Goal: Task Accomplishment & Management: Manage account settings

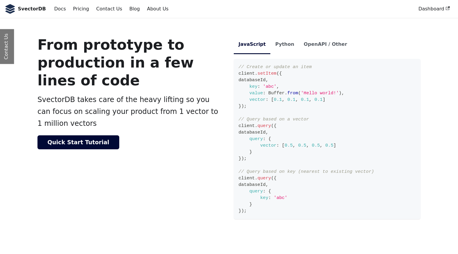
scroll to position [259, 0]
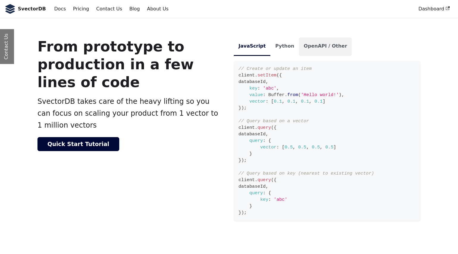
click at [319, 48] on li "OpenAPI / Other" at bounding box center [325, 46] width 53 height 18
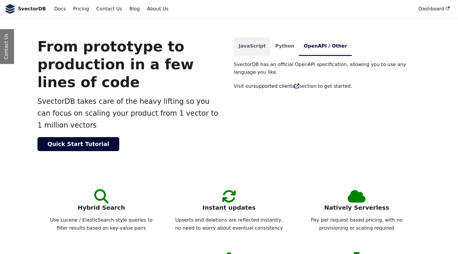
click at [254, 48] on li "JavaScript" at bounding box center [252, 46] width 37 height 18
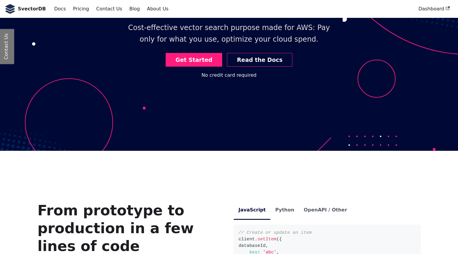
scroll to position [0, 0]
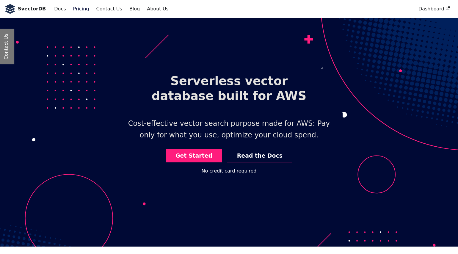
click at [73, 10] on link "Pricing" at bounding box center [81, 9] width 23 height 10
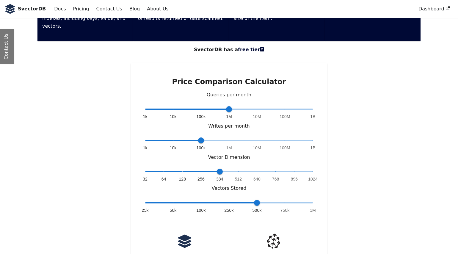
scroll to position [1274, 0]
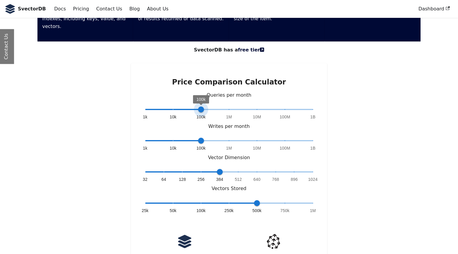
type input "*"
drag, startPoint x: 229, startPoint y: 71, endPoint x: 180, endPoint y: 70, distance: 49.0
click at [180, 105] on span "1k 10k 100k 1M 10M 100M 1B 10k" at bounding box center [229, 109] width 168 height 9
type input "*"
drag, startPoint x: 257, startPoint y: 164, endPoint x: 176, endPoint y: 165, distance: 81.7
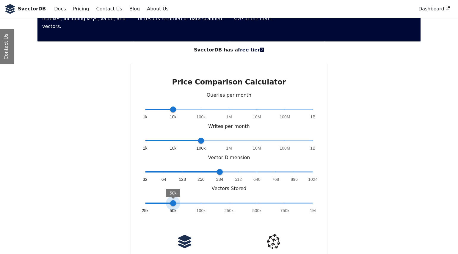
click at [176, 200] on span "50k" at bounding box center [173, 203] width 6 height 6
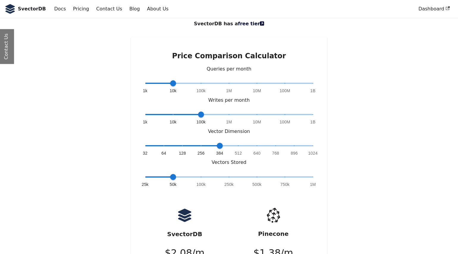
scroll to position [1295, 0]
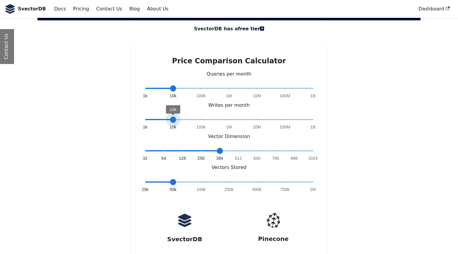
drag, startPoint x: 201, startPoint y: 80, endPoint x: 179, endPoint y: 81, distance: 22.3
click at [176, 116] on span "10k" at bounding box center [173, 119] width 6 height 6
type input "*"
drag, startPoint x: 174, startPoint y: 81, endPoint x: 183, endPoint y: 86, distance: 10.2
click at [183, 115] on div "1k 10k 100k 1M 10M 100M 1B 10k" at bounding box center [229, 123] width 168 height 17
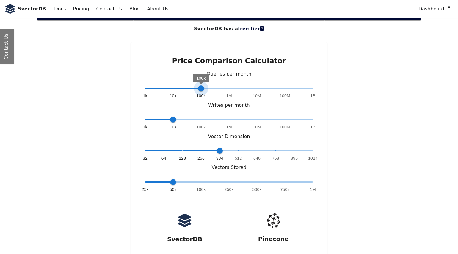
type input "*"
drag, startPoint x: 174, startPoint y: 49, endPoint x: 231, endPoint y: 51, distance: 56.8
click at [231, 85] on span "1M" at bounding box center [229, 88] width 6 height 6
type input "*"
drag, startPoint x: 173, startPoint y: 81, endPoint x: 184, endPoint y: 92, distance: 16.2
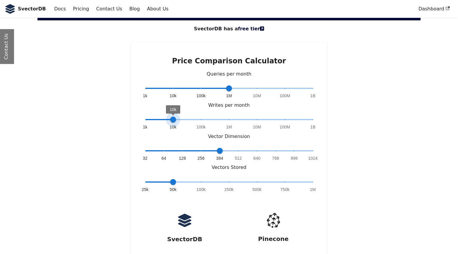
click at [184, 115] on div "1k 10k 100k 1M 10M 100M 1B 10k" at bounding box center [229, 123] width 168 height 17
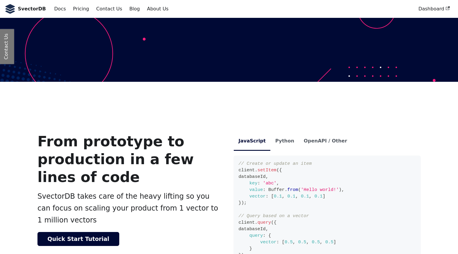
scroll to position [0, 0]
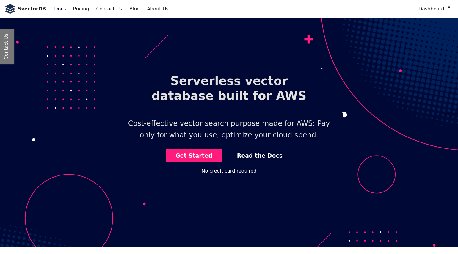
click at [56, 9] on link "Docs" at bounding box center [60, 9] width 19 height 10
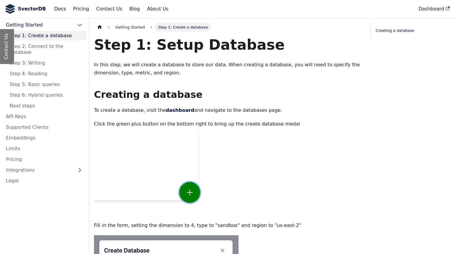
click at [33, 8] on b "SvectorDB" at bounding box center [32, 9] width 28 height 8
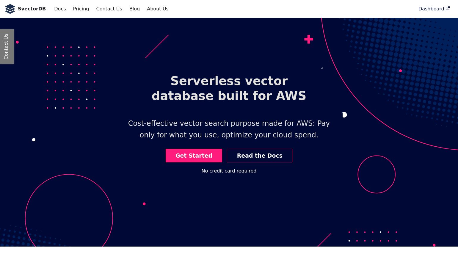
click at [430, 8] on link "Dashboard" at bounding box center [433, 9] width 38 height 10
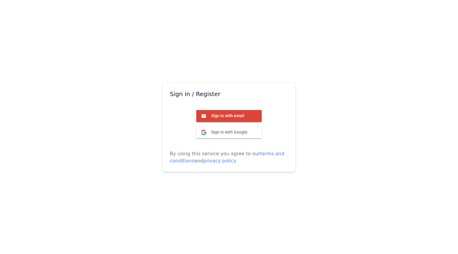
click at [228, 132] on span "Sign in with Google" at bounding box center [226, 131] width 41 height 5
